Goal: Find specific page/section: Find specific page/section

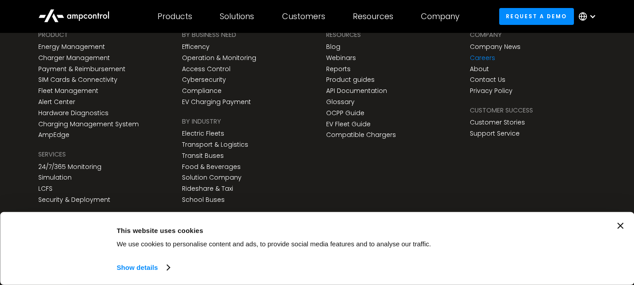
click at [474, 56] on link "Careers" at bounding box center [482, 58] width 25 height 8
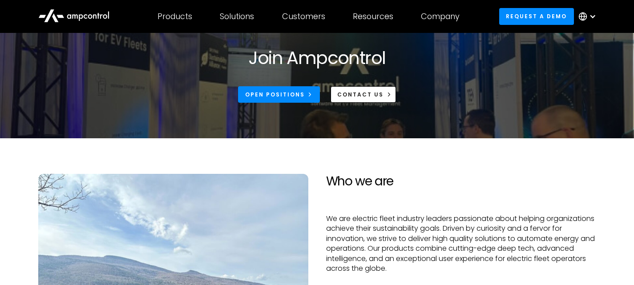
scroll to position [43, 0]
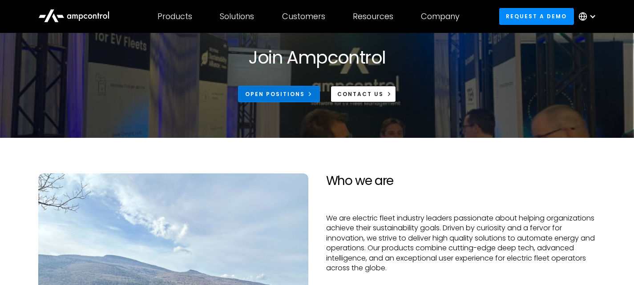
click at [304, 101] on link "Open Positions" at bounding box center [279, 94] width 82 height 16
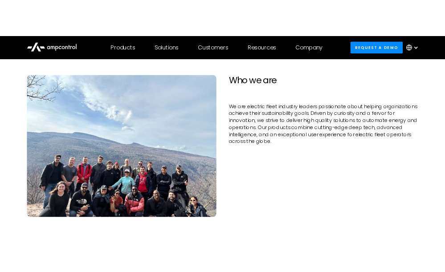
scroll to position [162, 0]
